Goal: Task Accomplishment & Management: Manage account settings

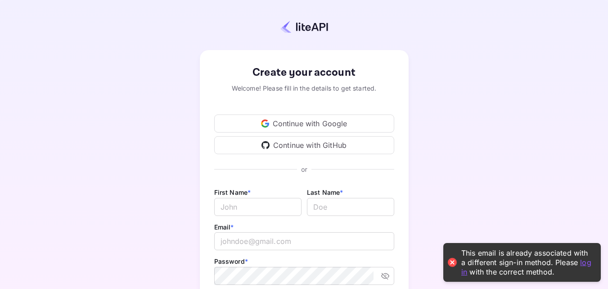
click at [276, 124] on div "Continue with Google" at bounding box center [304, 123] width 180 height 18
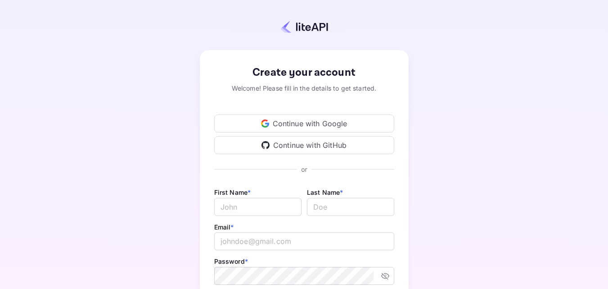
click at [287, 144] on div "Continue with GitHub" at bounding box center [304, 145] width 180 height 18
click at [286, 120] on div "Continue with Google" at bounding box center [304, 123] width 180 height 18
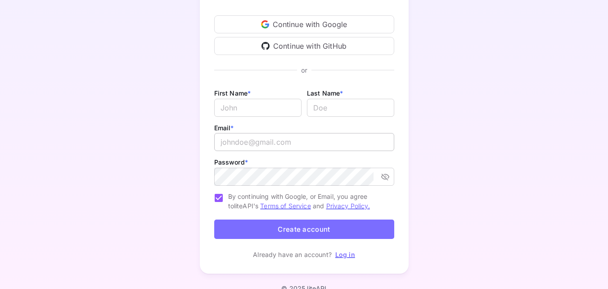
scroll to position [113, 0]
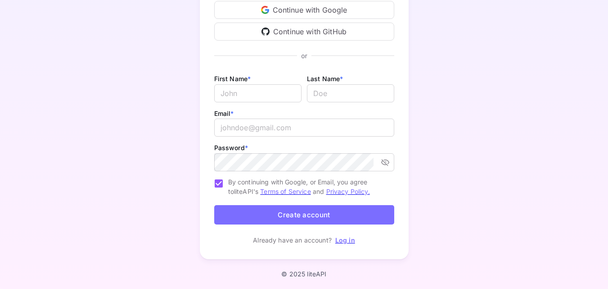
click at [346, 240] on link "Log in" at bounding box center [345, 240] width 20 height 8
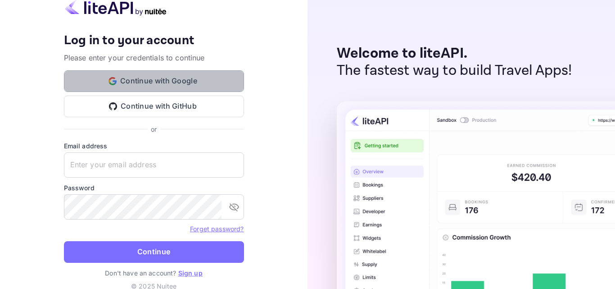
click at [153, 81] on button "Continue with Google" at bounding box center [154, 81] width 180 height 22
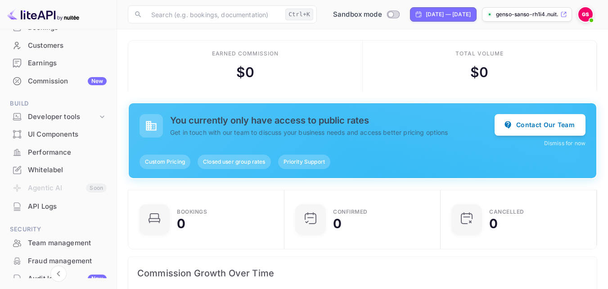
scroll to position [73, 0]
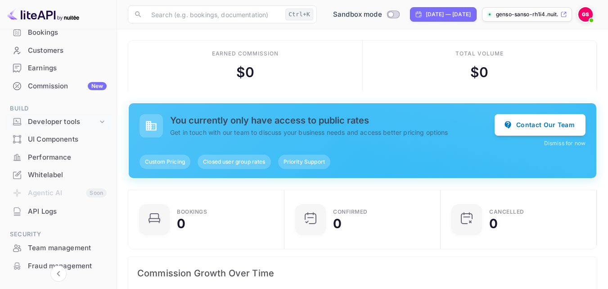
click at [44, 120] on div "Developer tools" at bounding box center [63, 122] width 70 height 10
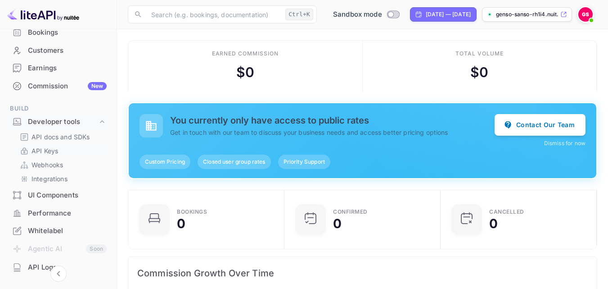
click at [37, 150] on p "API Keys" at bounding box center [45, 150] width 27 height 9
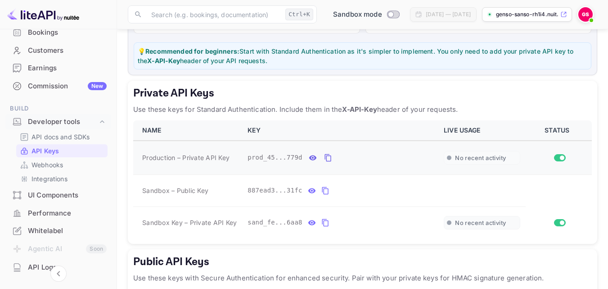
scroll to position [135, 0]
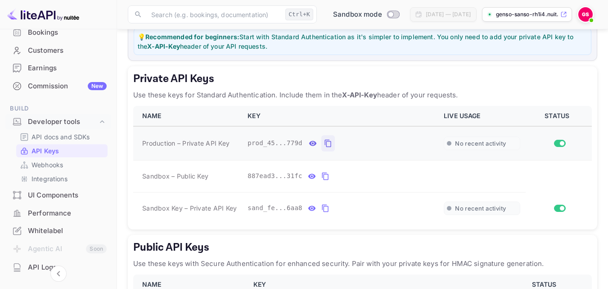
click at [324, 142] on icon "private api keys table" at bounding box center [328, 143] width 8 height 11
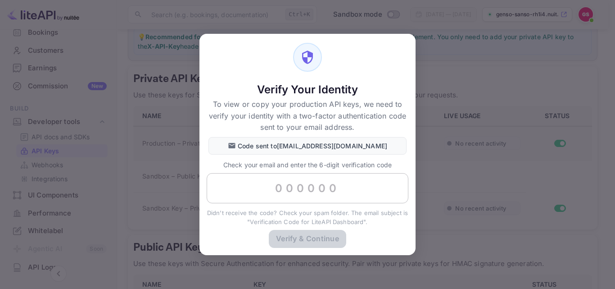
click at [311, 191] on input "text" at bounding box center [308, 188] width 202 height 31
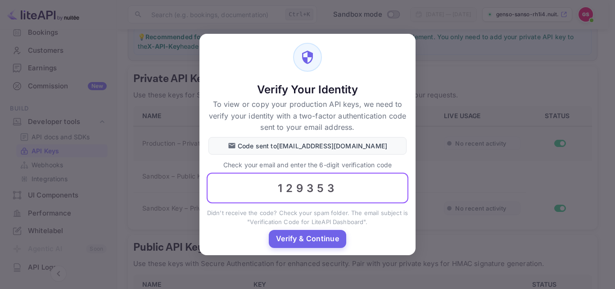
type input "129353"
